Goal: Task Accomplishment & Management: Use online tool/utility

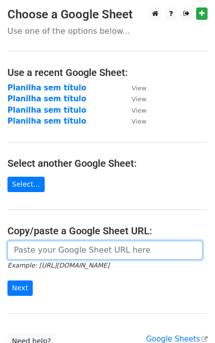
click at [66, 252] on input "url" at bounding box center [104, 250] width 195 height 19
paste input "[URL][DOMAIN_NAME]"
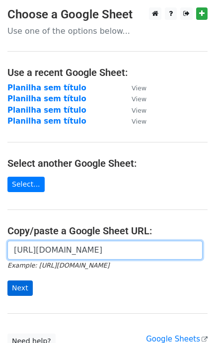
type input "[URL][DOMAIN_NAME]"
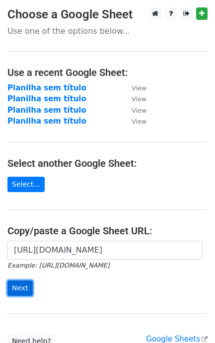
scroll to position [0, 0]
click at [22, 288] on input "Next" at bounding box center [19, 288] width 25 height 15
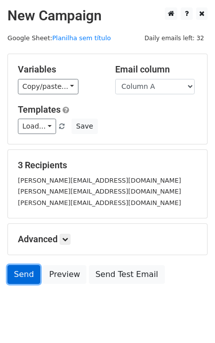
click at [31, 279] on link "Send" at bounding box center [23, 274] width 33 height 19
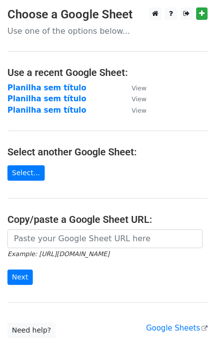
click at [88, 254] on small "Example: https://docs.google.com/spreadsheets/d/abc/edit" at bounding box center [58, 253] width 102 height 7
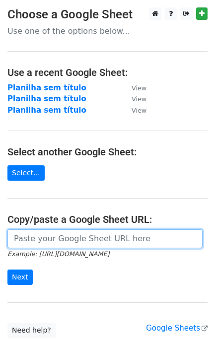
click at [98, 241] on input "url" at bounding box center [104, 238] width 195 height 19
paste input "https://docs.google.com/spreadsheets/d/1S-SQS2_G7Zty6PTnG5c1oUpd2WHXhMJP4fiCFJ9…"
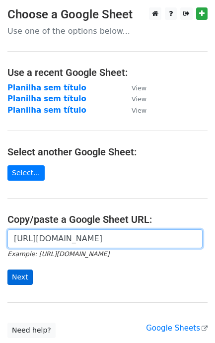
type input "https://docs.google.com/spreadsheets/d/1S-SQS2_G7Zty6PTnG5c1oUpd2WHXhMJP4fiCFJ9…"
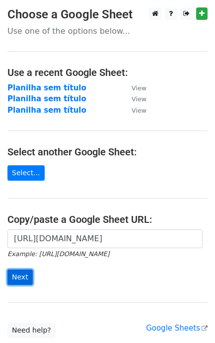
click at [19, 278] on input "Next" at bounding box center [19, 277] width 25 height 15
